Goal: Find specific page/section: Find specific page/section

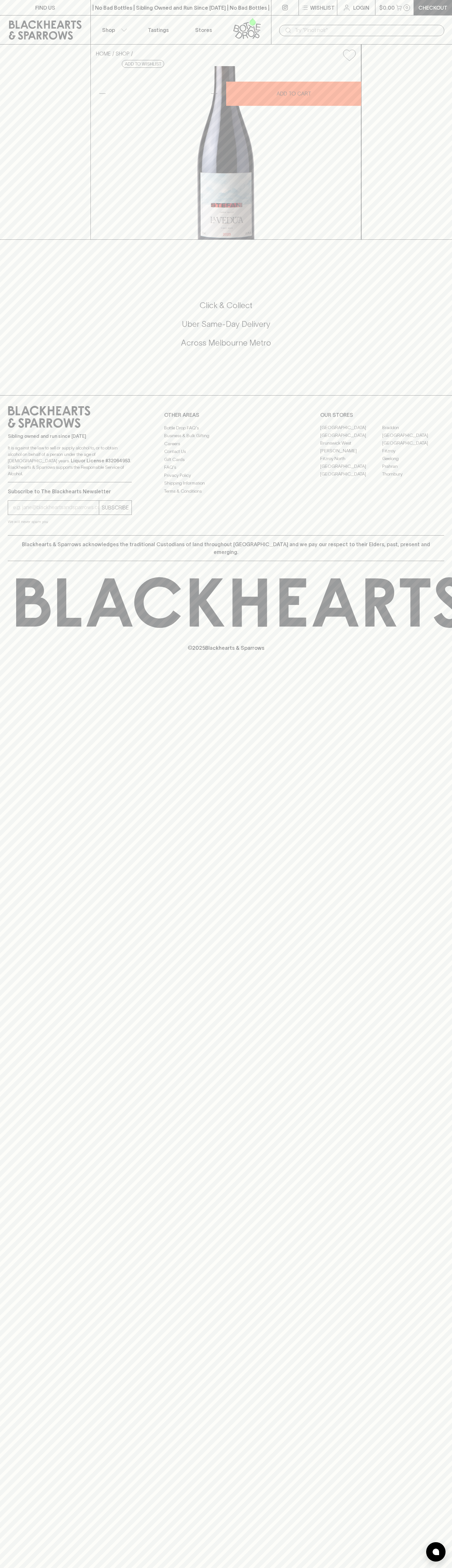
click at [11, 4] on link "FIND US" at bounding box center [45, 7] width 90 height 15
click at [441, 1568] on html "FIND US | No Bad Bottles | Sibling Owned and Run Since [DATE] | No Bad Bottles …" at bounding box center [226, 784] width 452 height 1568
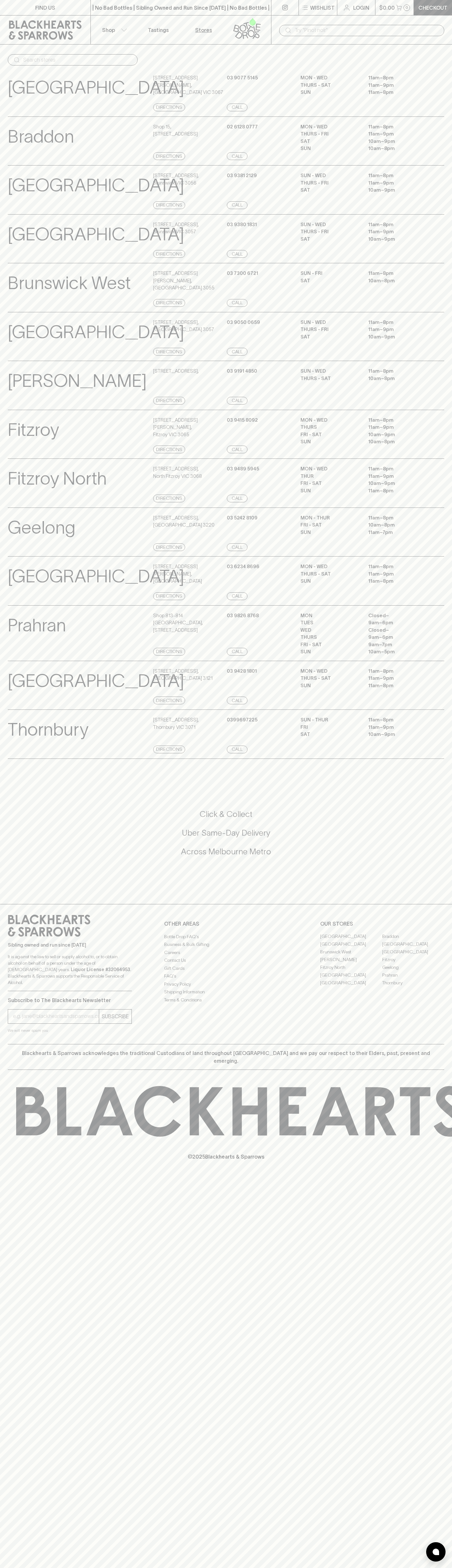
click at [31, 541] on p "Geelong" at bounding box center [41, 527] width 68 height 27
